Goal: Find specific page/section: Find specific page/section

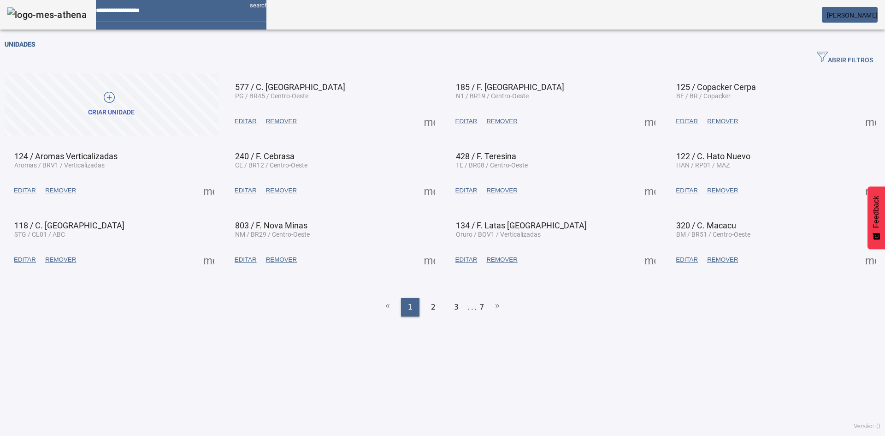
click at [462, 120] on span "EDITAR" at bounding box center [466, 121] width 22 height 9
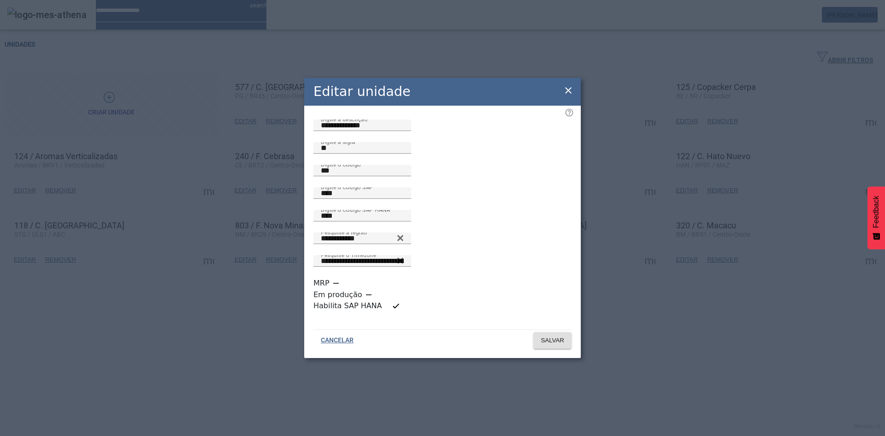
click at [566, 96] on icon at bounding box center [568, 90] width 11 height 11
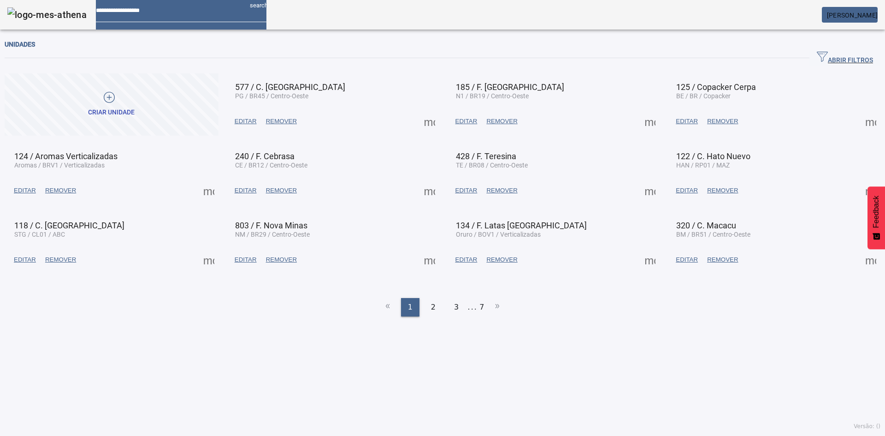
click at [644, 123] on span at bounding box center [650, 121] width 22 height 22
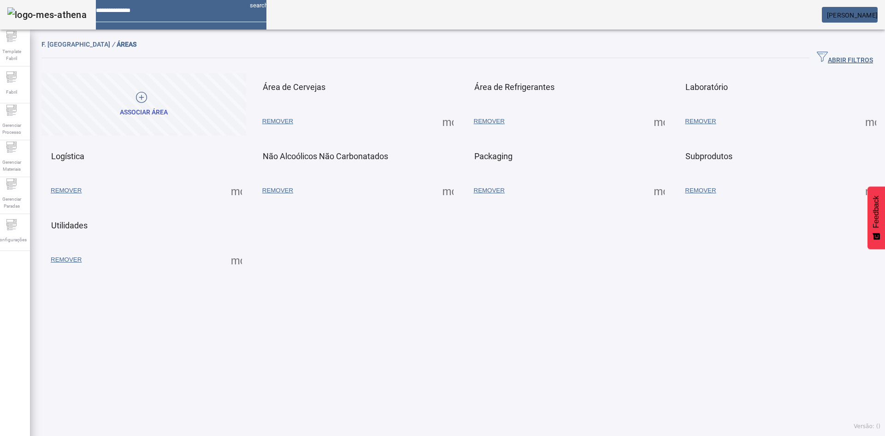
click at [443, 117] on span at bounding box center [448, 121] width 22 height 22
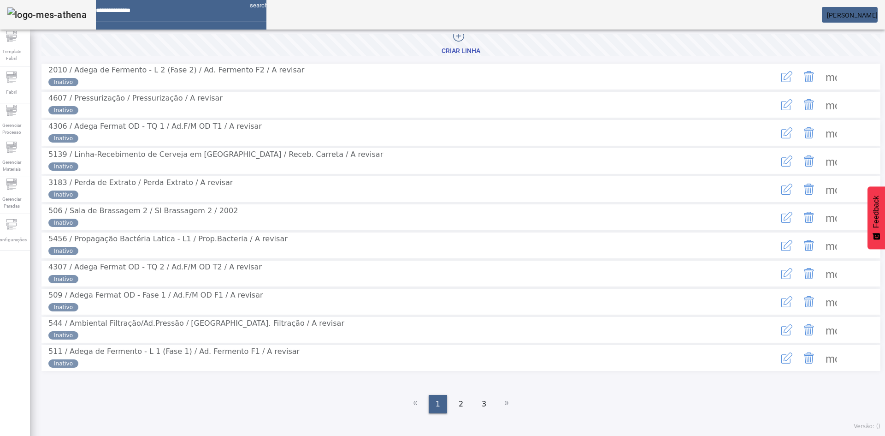
scroll to position [106, 0]
click at [820, 264] on span at bounding box center [831, 273] width 22 height 22
click at [822, 292] on span at bounding box center [831, 301] width 22 height 22
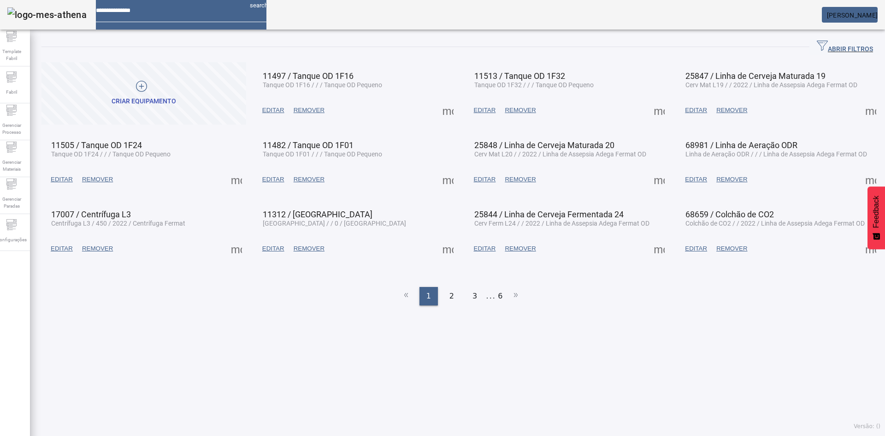
click at [447, 111] on span at bounding box center [448, 110] width 22 height 22
click at [390, 435] on div at bounding box center [442, 436] width 885 height 0
